Goal: Information Seeking & Learning: Find specific fact

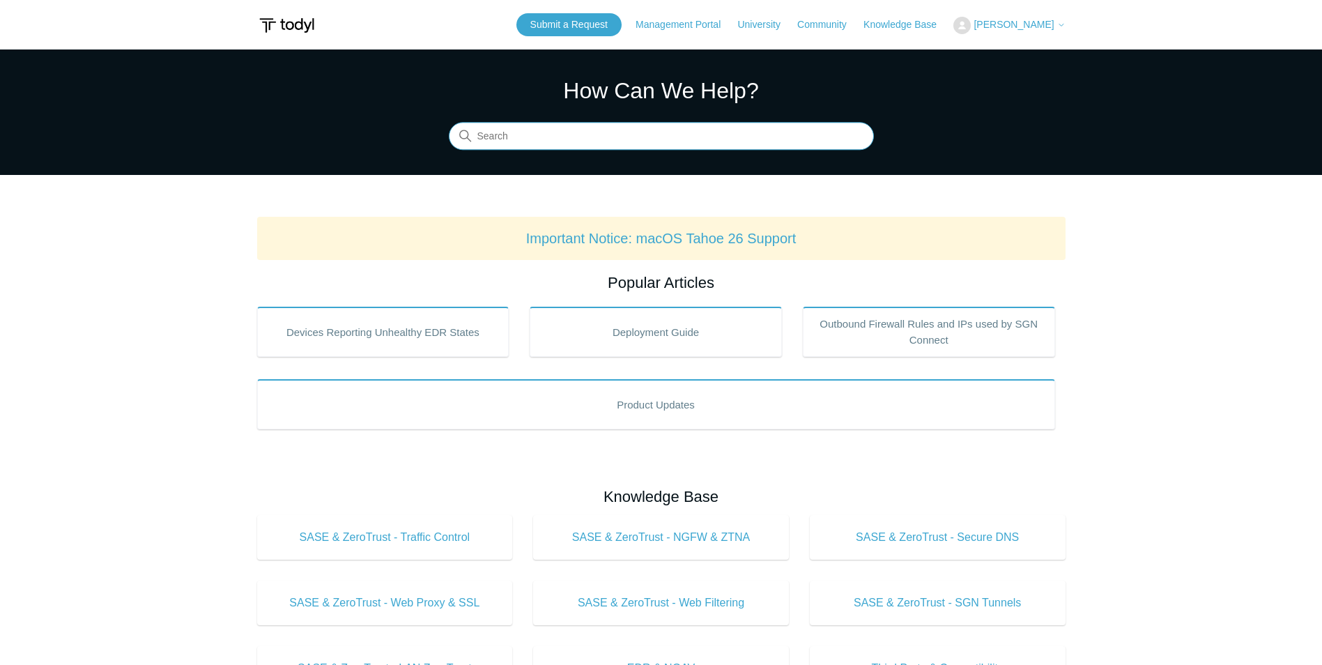
click at [567, 137] on input "Search" at bounding box center [661, 137] width 425 height 28
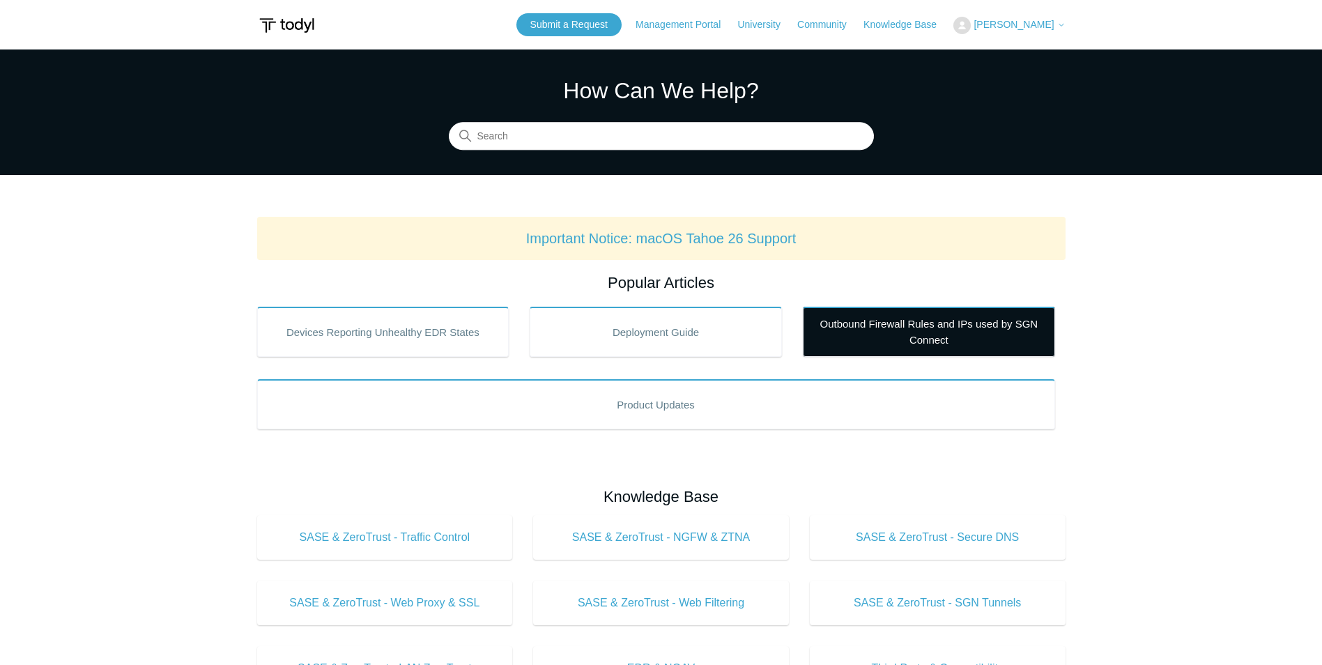
click at [894, 332] on link "Outbound Firewall Rules and IPs used by SGN Connect" at bounding box center [929, 332] width 252 height 50
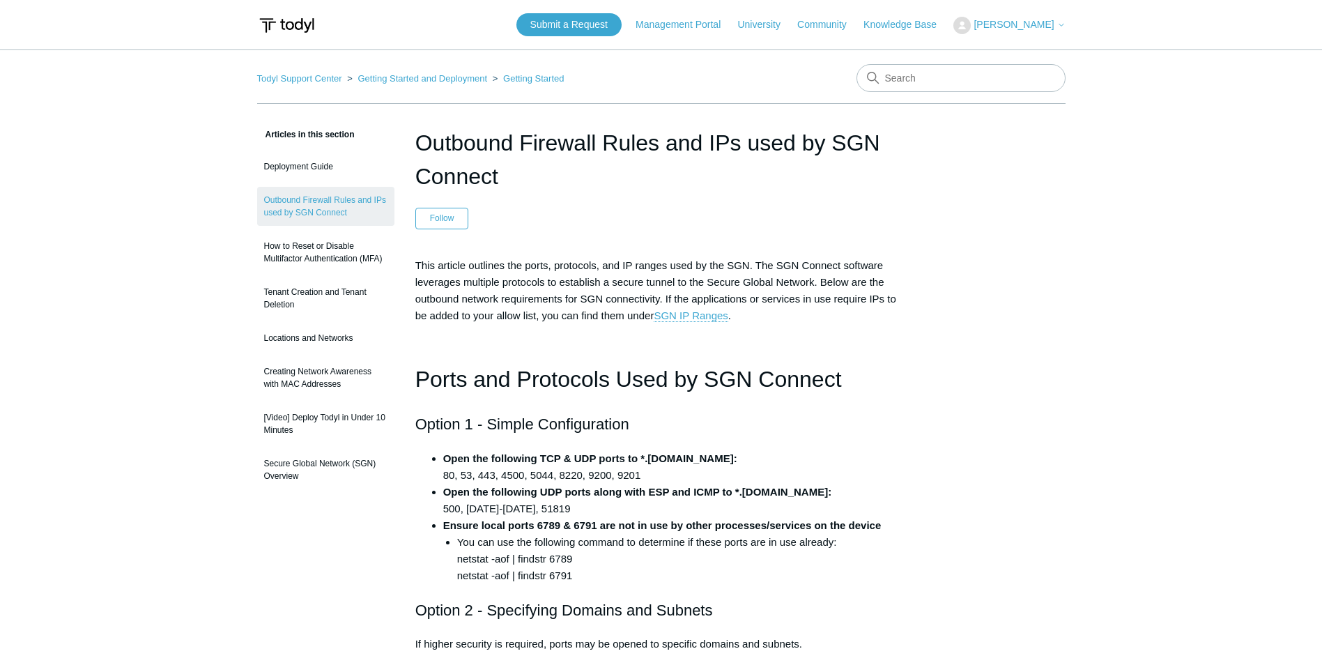
drag, startPoint x: 413, startPoint y: 141, endPoint x: 501, endPoint y: 174, distance: 94.6
copy h1 "Outbound Firewall Rules and IPs used by SGN Connect"
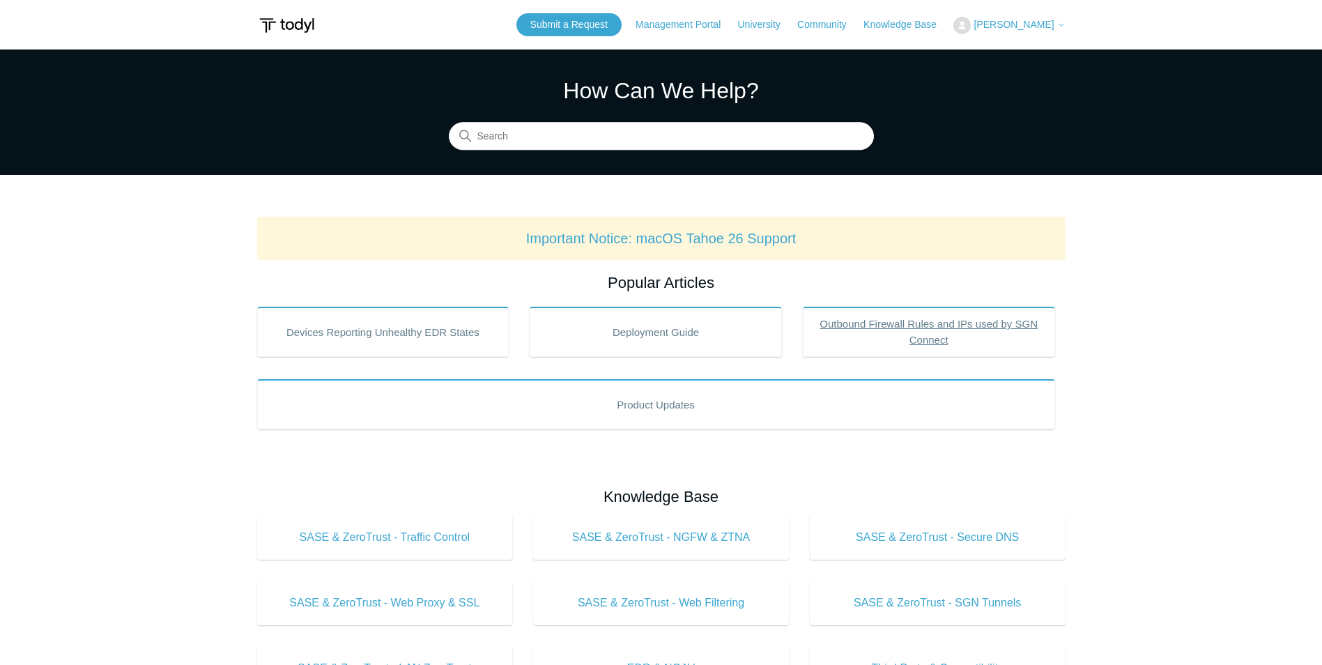
drag, startPoint x: 1015, startPoint y: 357, endPoint x: 1118, endPoint y: 463, distance: 147.4
click at [1110, 463] on main "Todyl Support Center How Can We Help? Search Important Notice: macOS Tahoe 26 S…" at bounding box center [661, 652] width 1322 height 1206
